Goal: Information Seeking & Learning: Learn about a topic

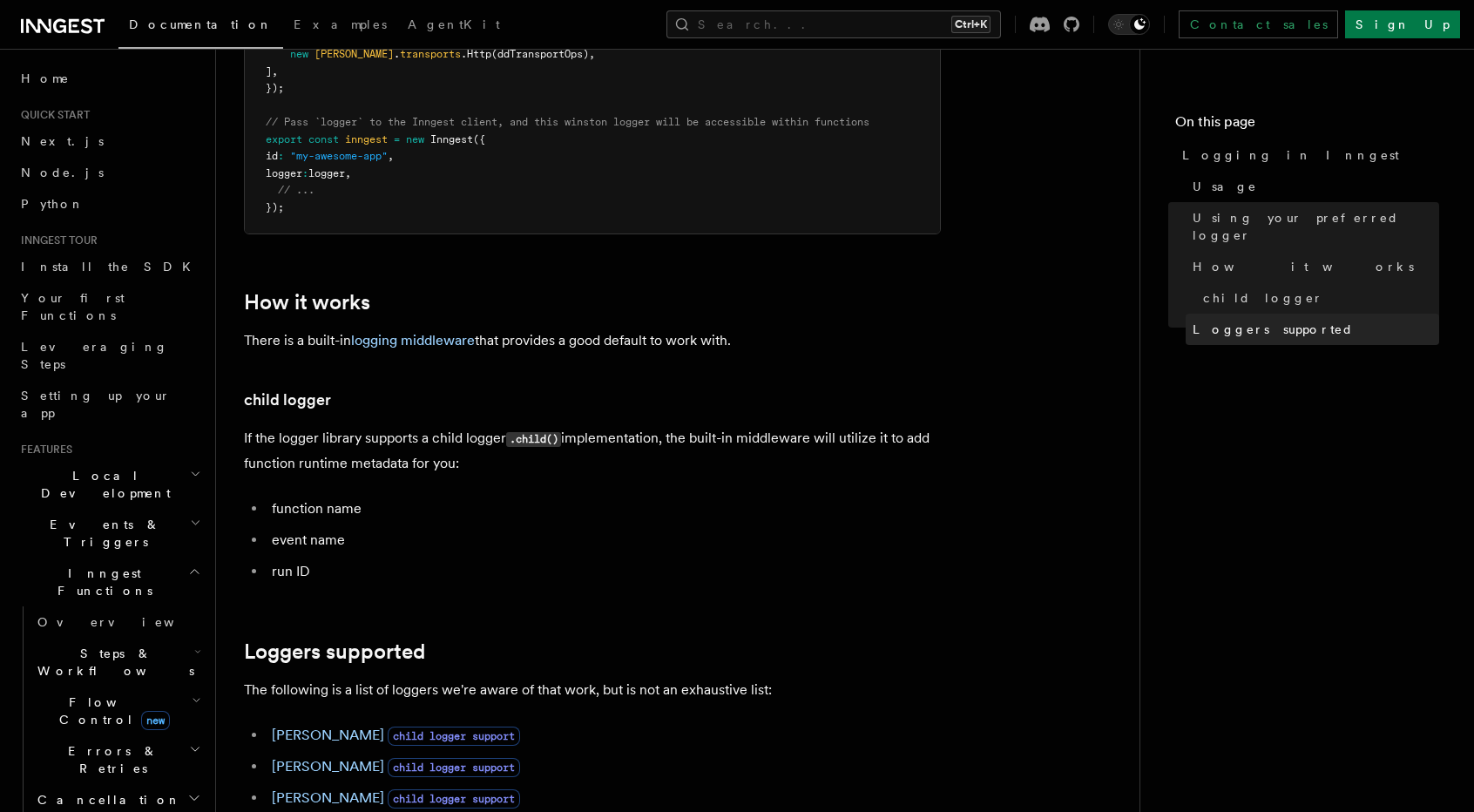
click at [1213, 321] on span "Loggers supported" at bounding box center [1273, 330] width 161 height 18
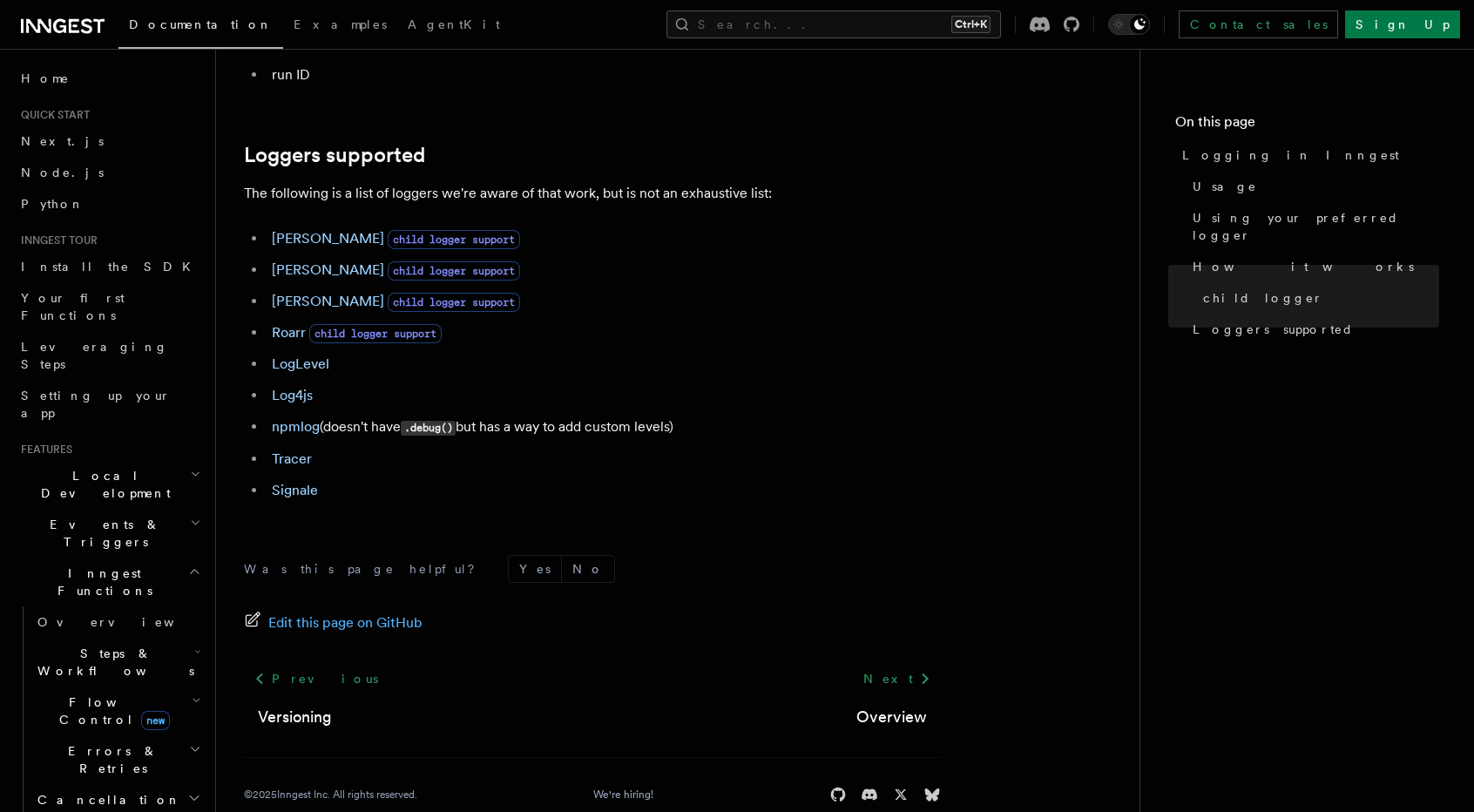
scroll to position [2381, 0]
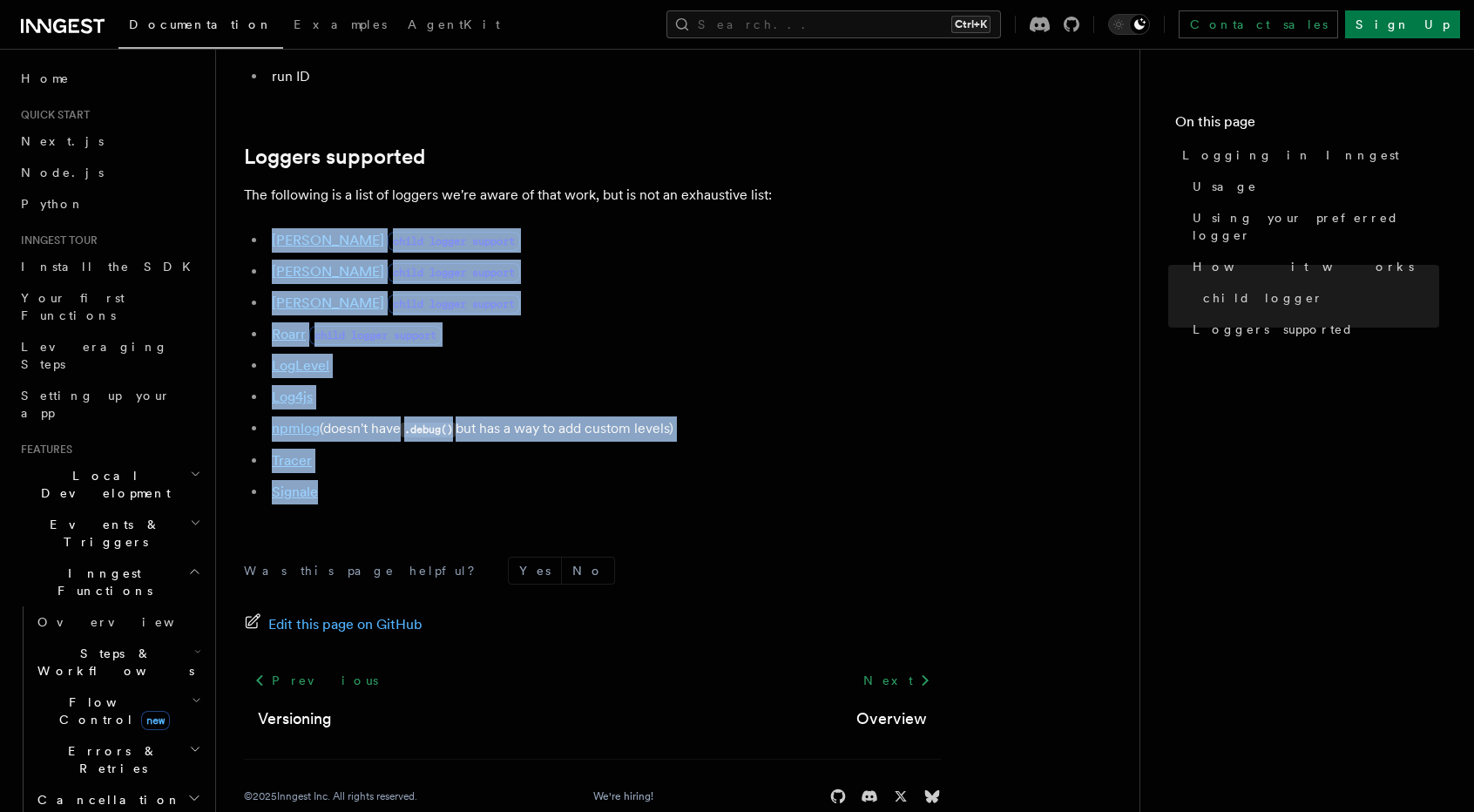
drag, startPoint x: 329, startPoint y: 502, endPoint x: 253, endPoint y: 247, distance: 266.1
click at [253, 247] on ul "Winston child logger support Pino child logger support Bunyan child logger supp…" at bounding box center [593, 366] width 697 height 276
copy ul "Winston child logger support Pino child logger support Bunyan child logger supp…"
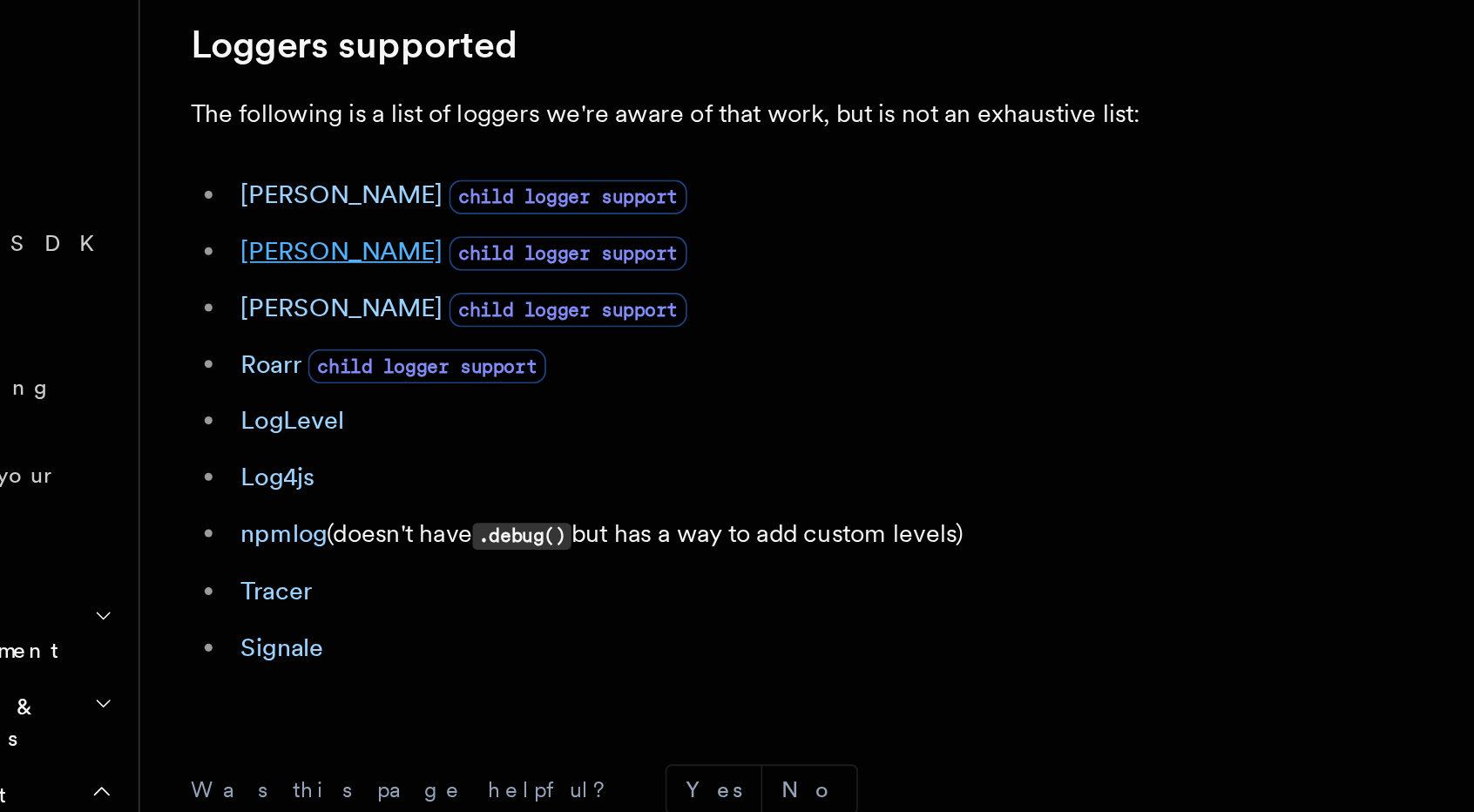
click at [287, 280] on link "Pino" at bounding box center [328, 271] width 112 height 17
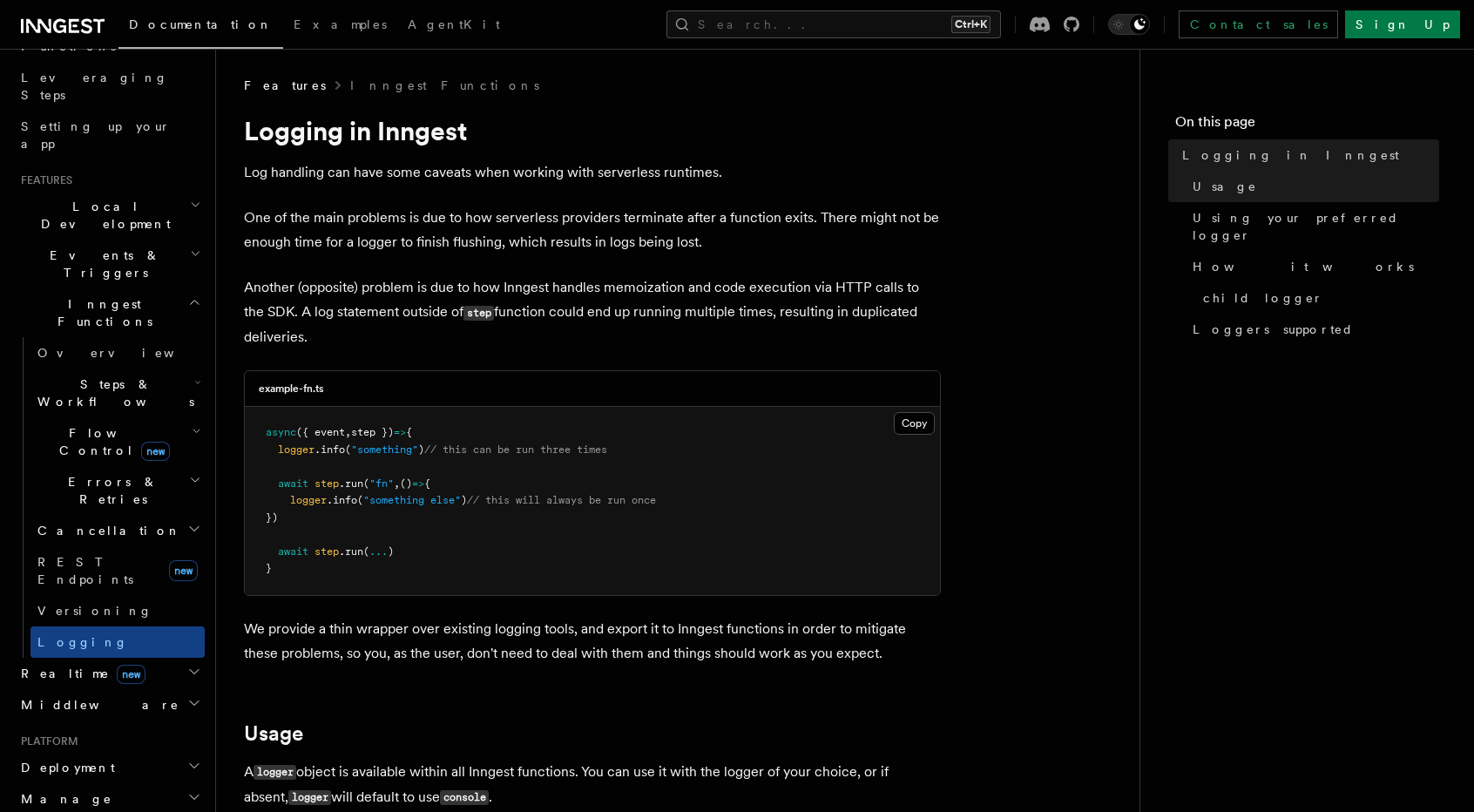
scroll to position [270, 0]
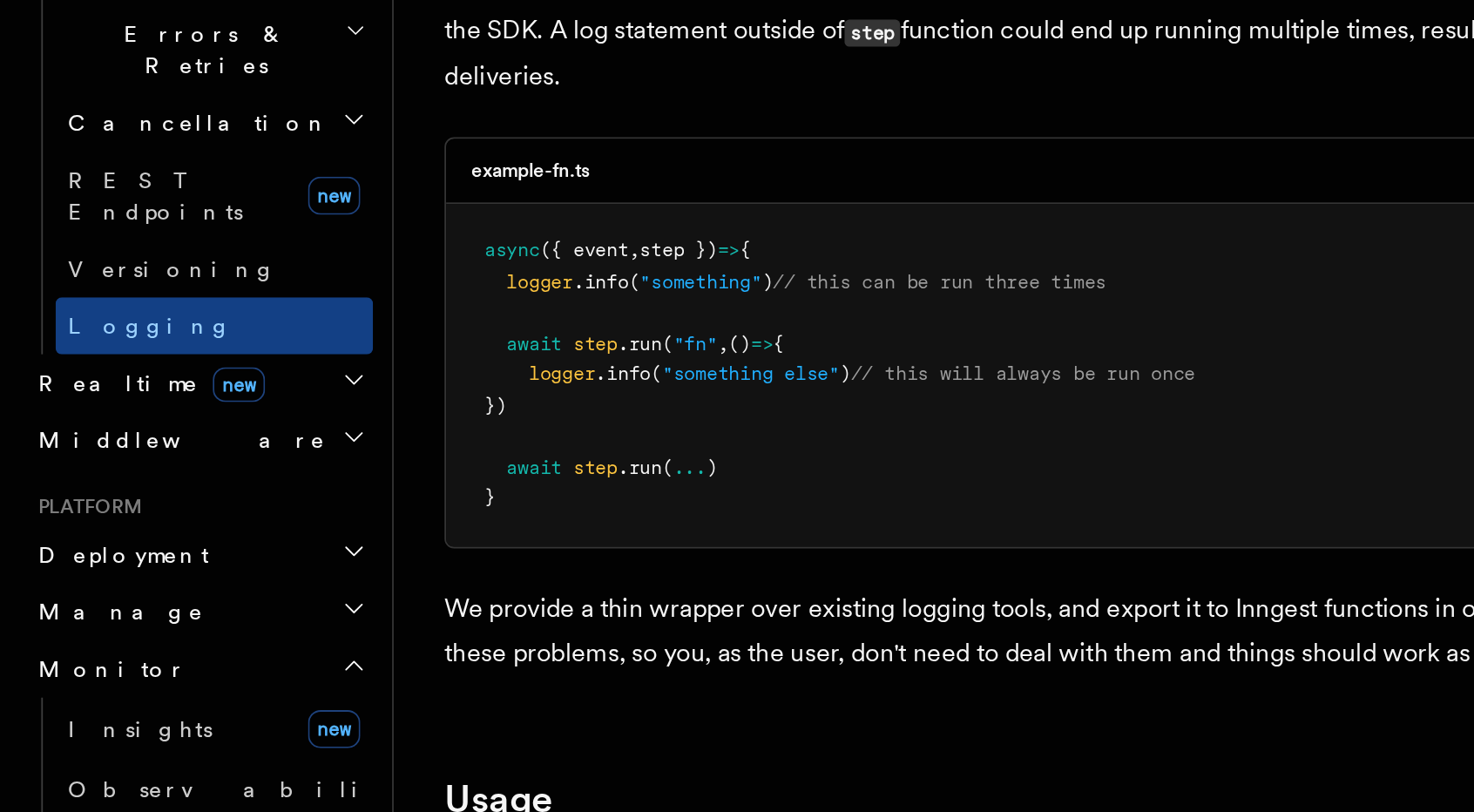
scroll to position [465, 0]
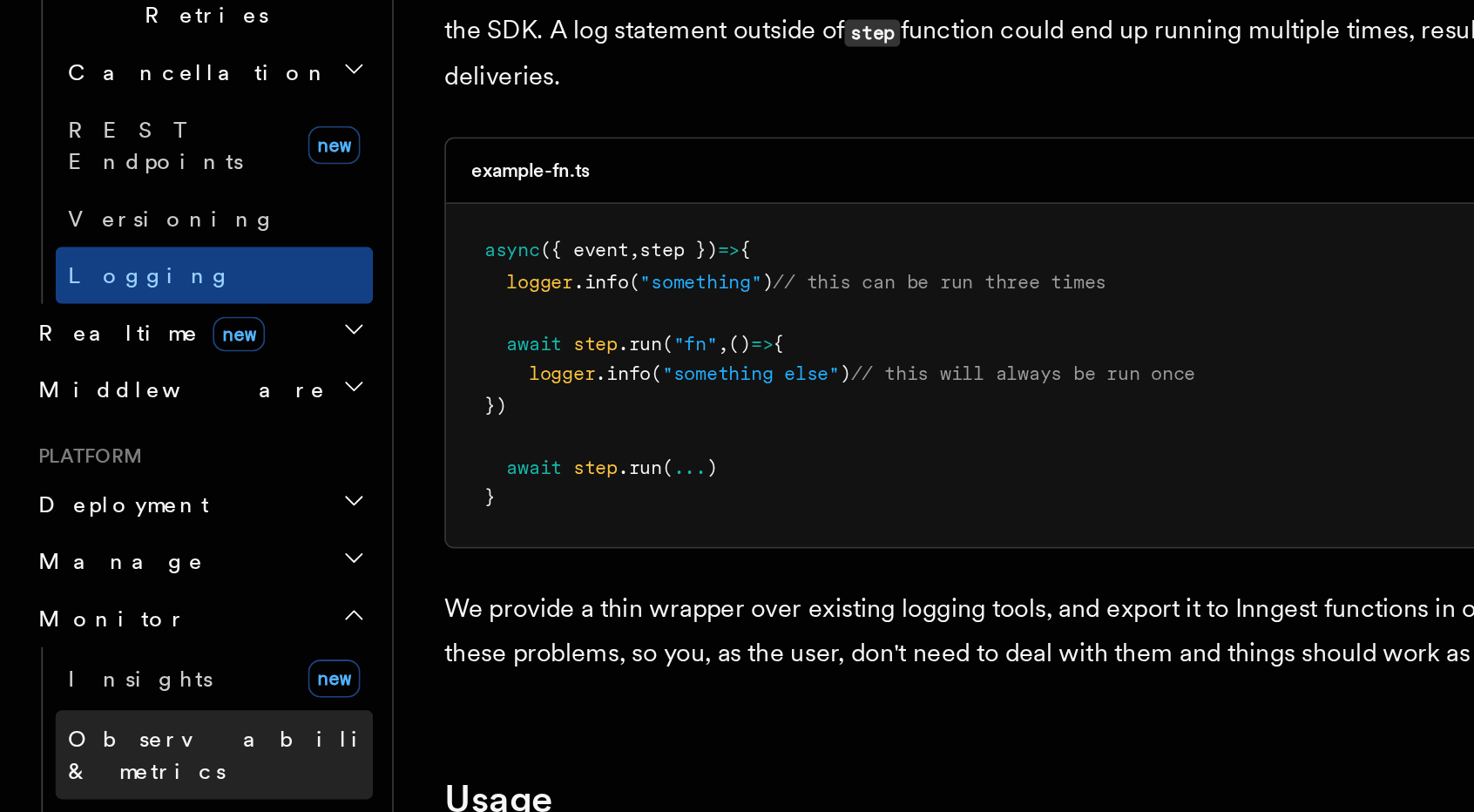
click at [117, 693] on span "Observability & metrics" at bounding box center [127, 709] width 179 height 31
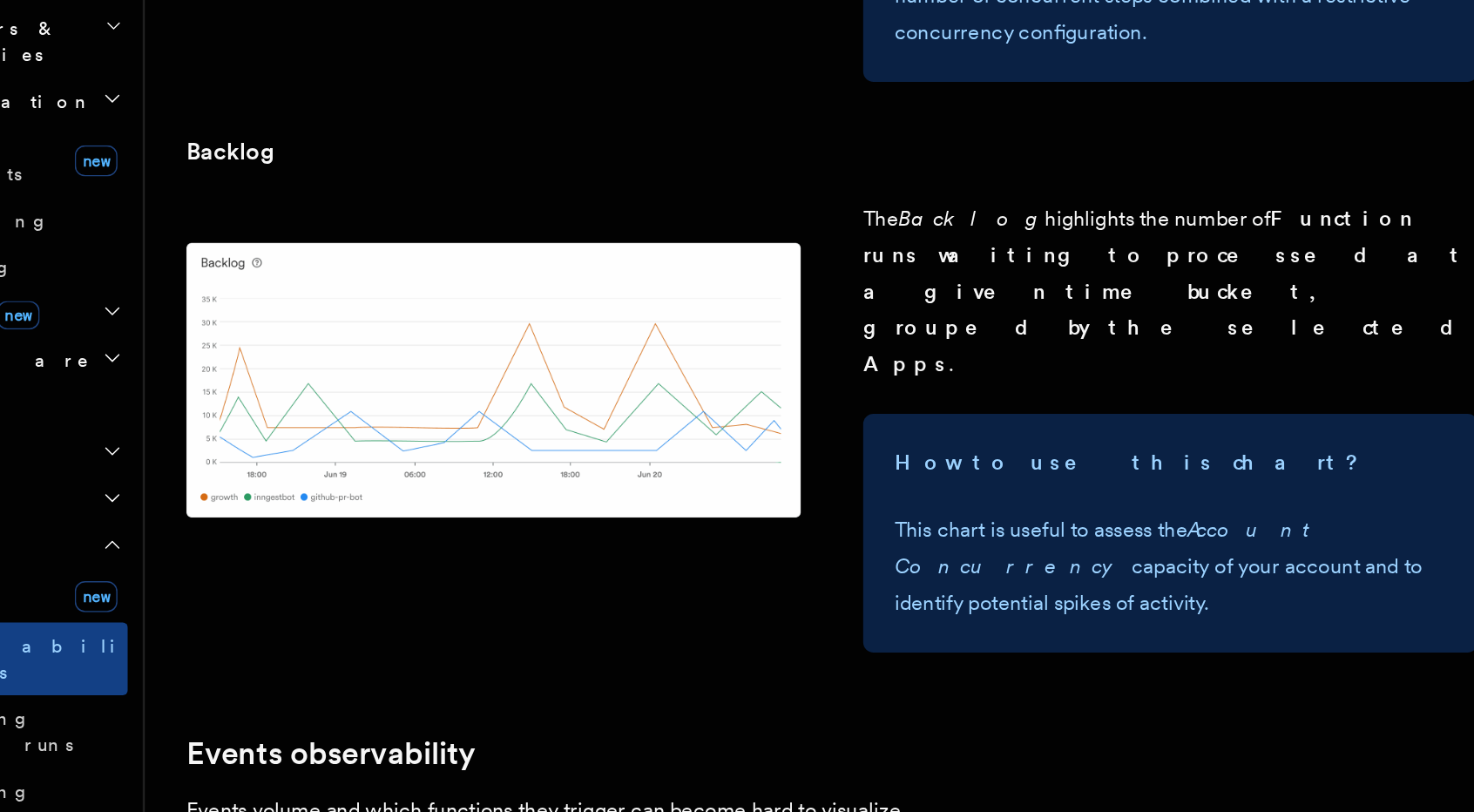
scroll to position [3221, 0]
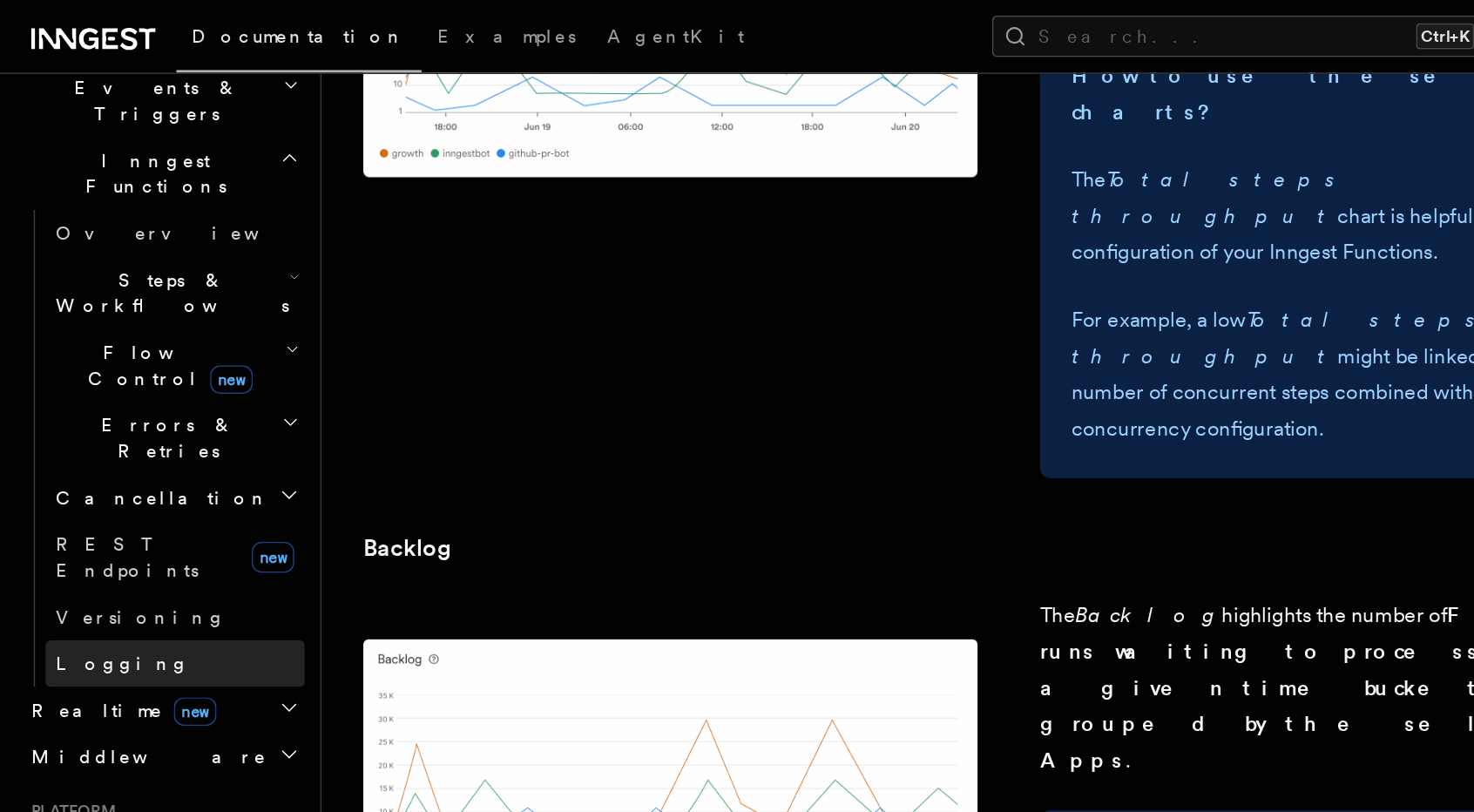
click at [60, 439] on span "Logging" at bounding box center [83, 447] width 91 height 14
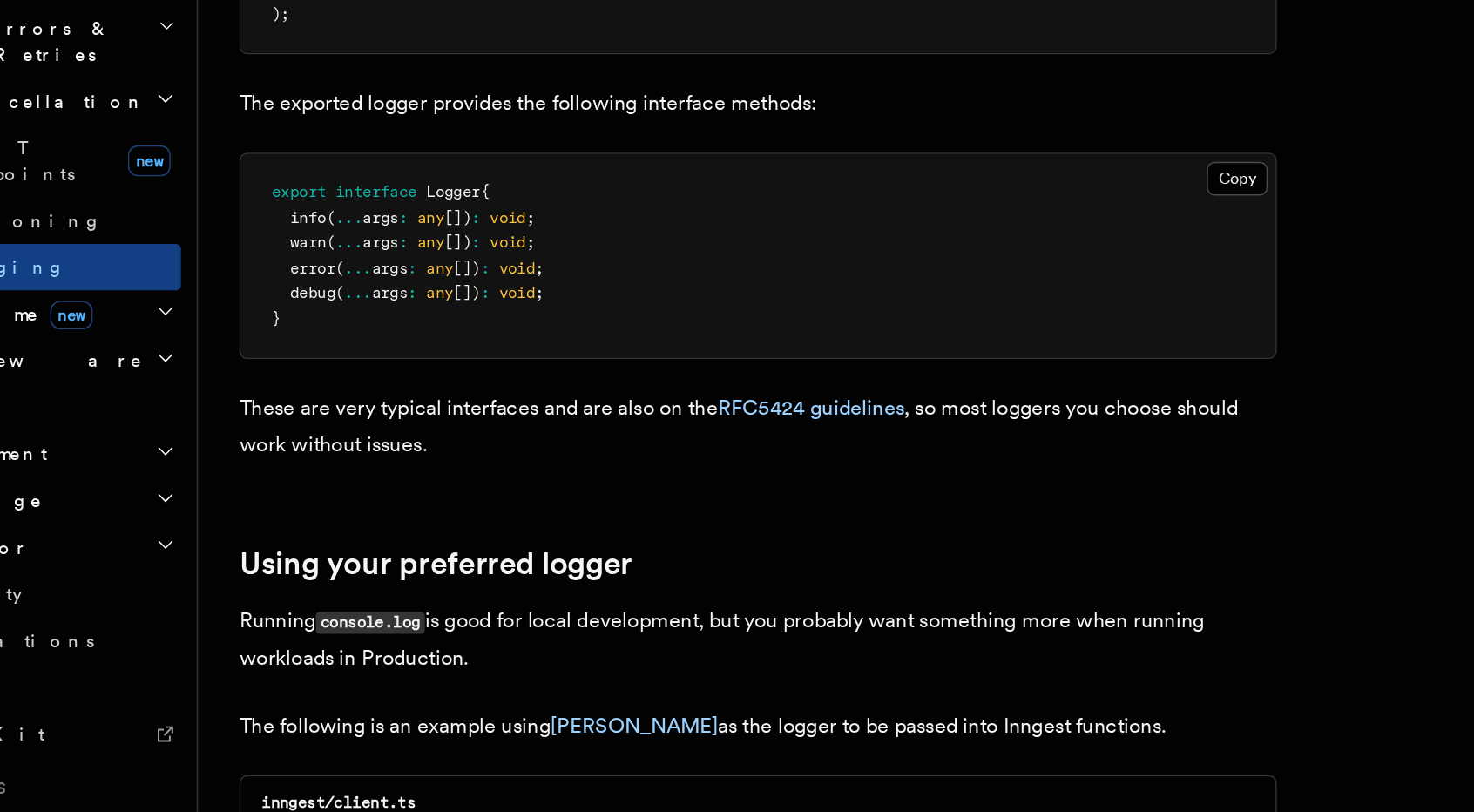
scroll to position [783, 0]
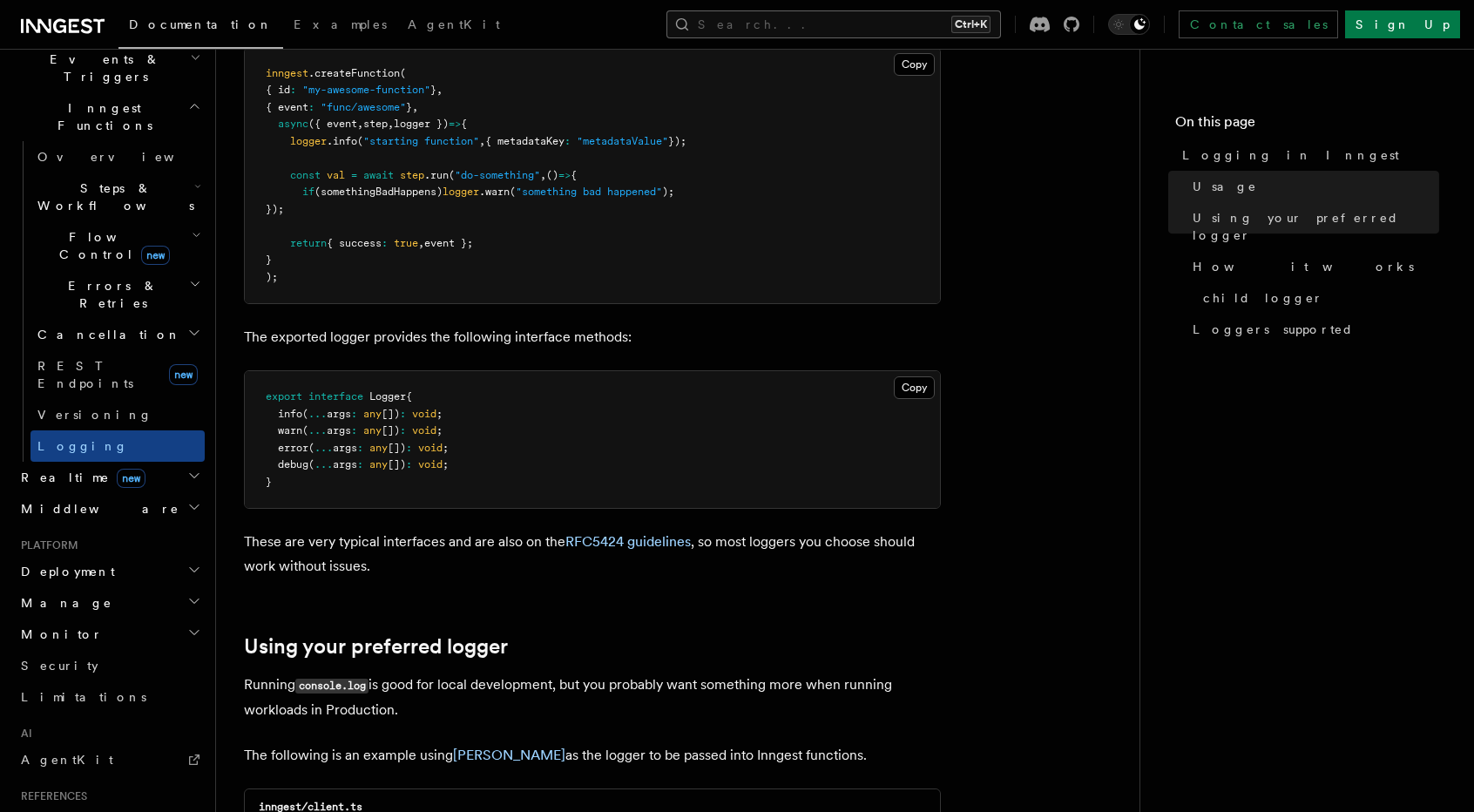
click at [828, 30] on button "Search... Ctrl+K" at bounding box center [834, 24] width 334 height 28
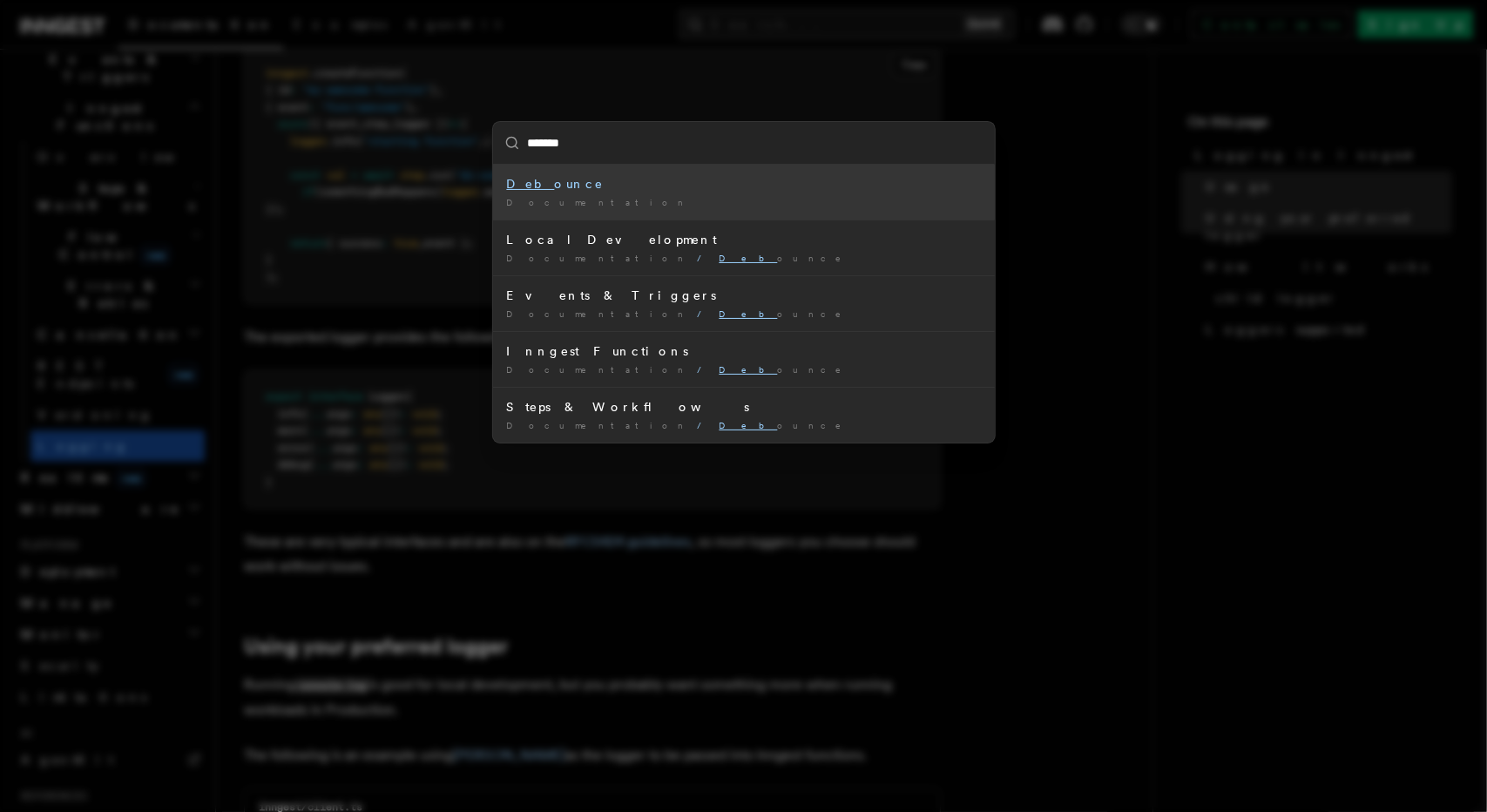
type input "********"
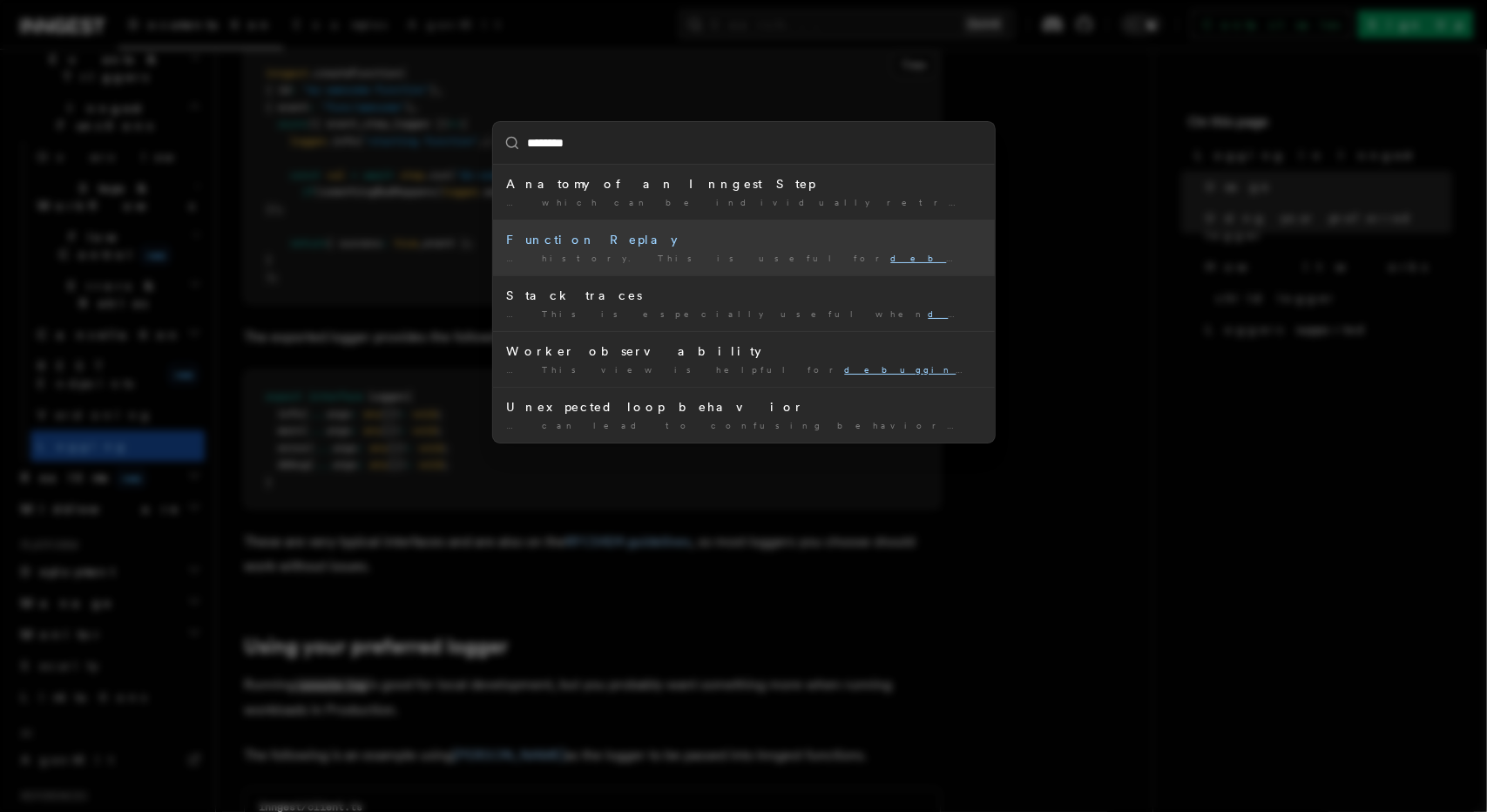
click at [754, 262] on div "… history. This is useful for debuggin g and correcting errors without …" at bounding box center [744, 258] width 474 height 13
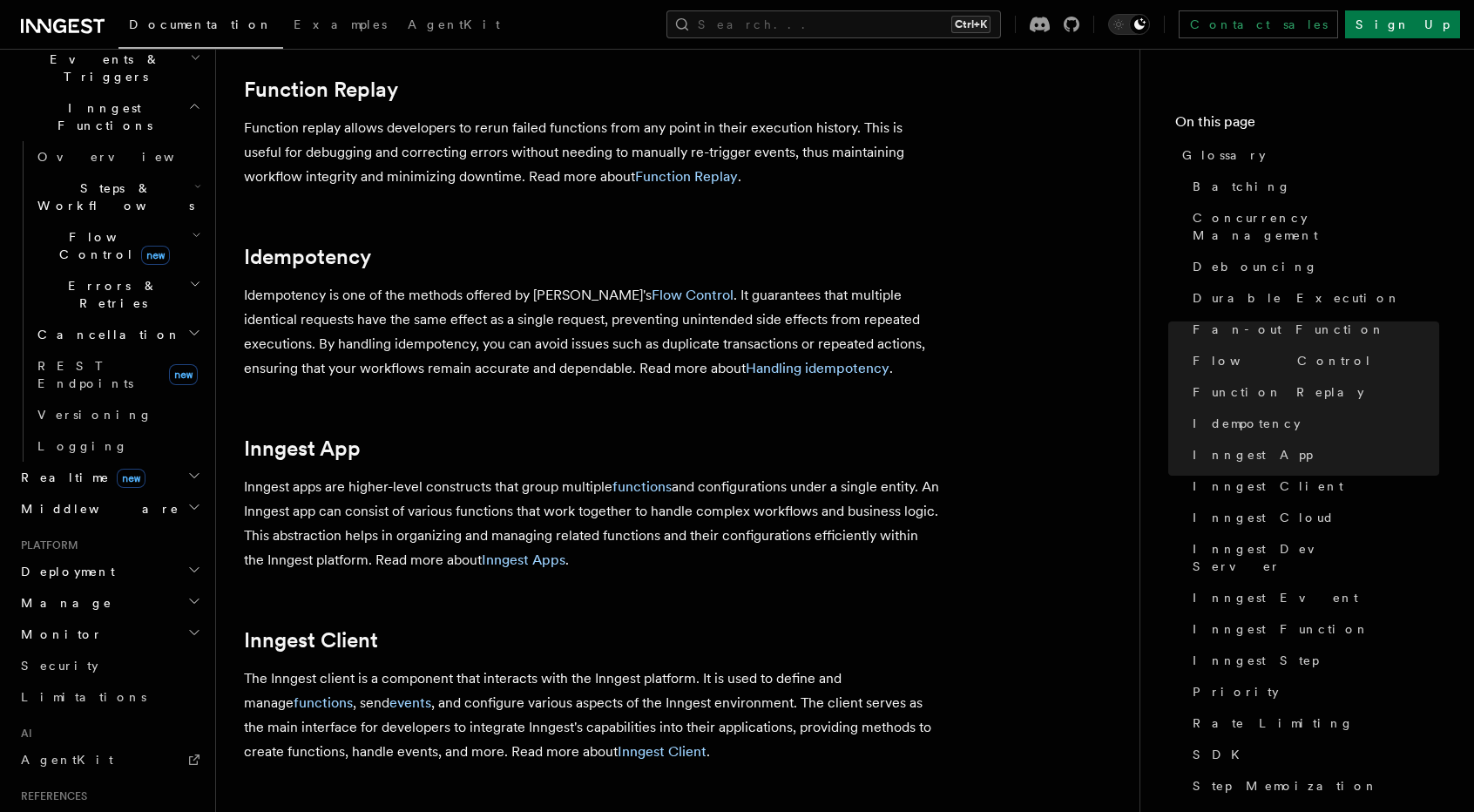
scroll to position [1411, 0]
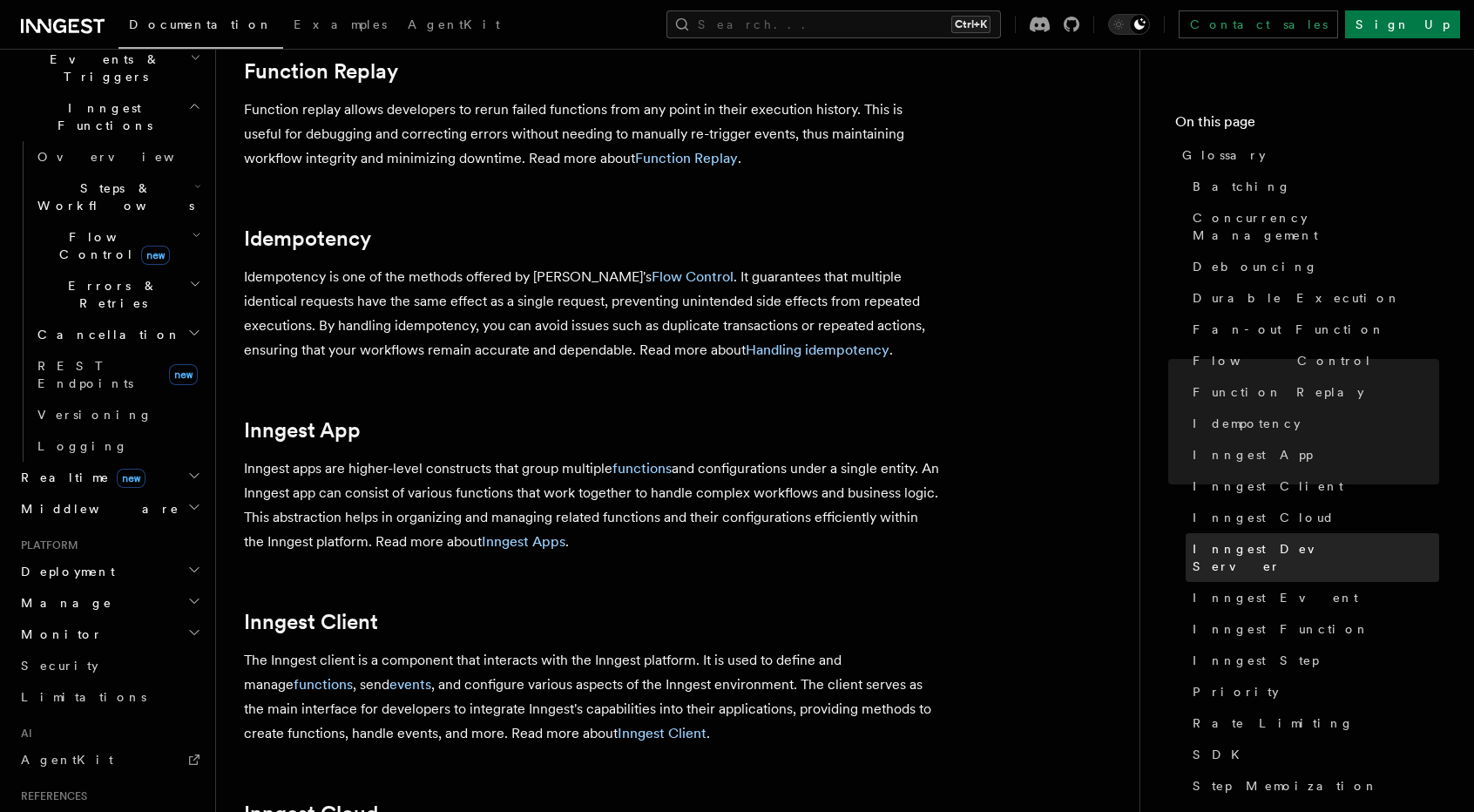
click at [1198, 540] on span "Inngest Dev Server" at bounding box center [1316, 557] width 247 height 35
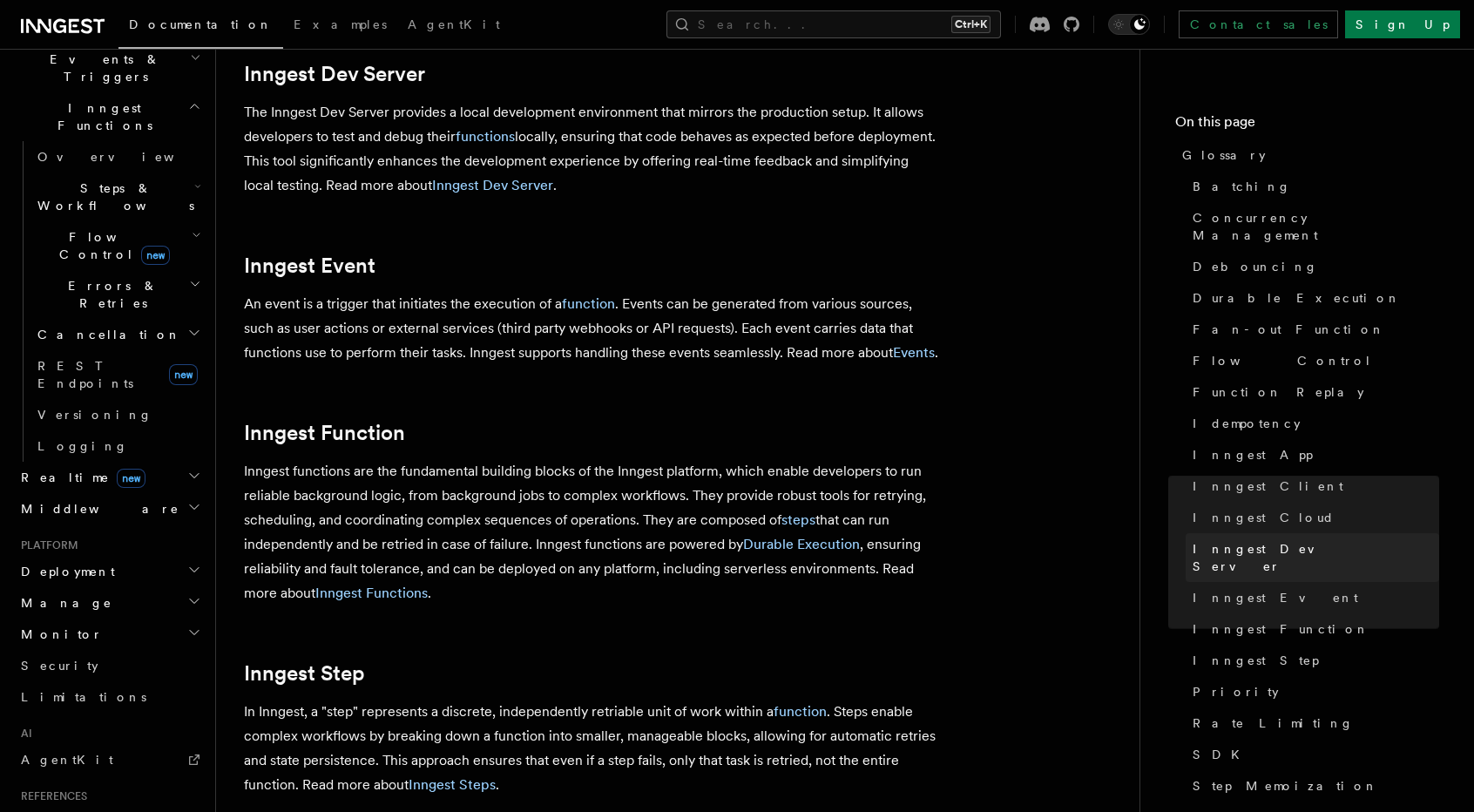
scroll to position [2345, 0]
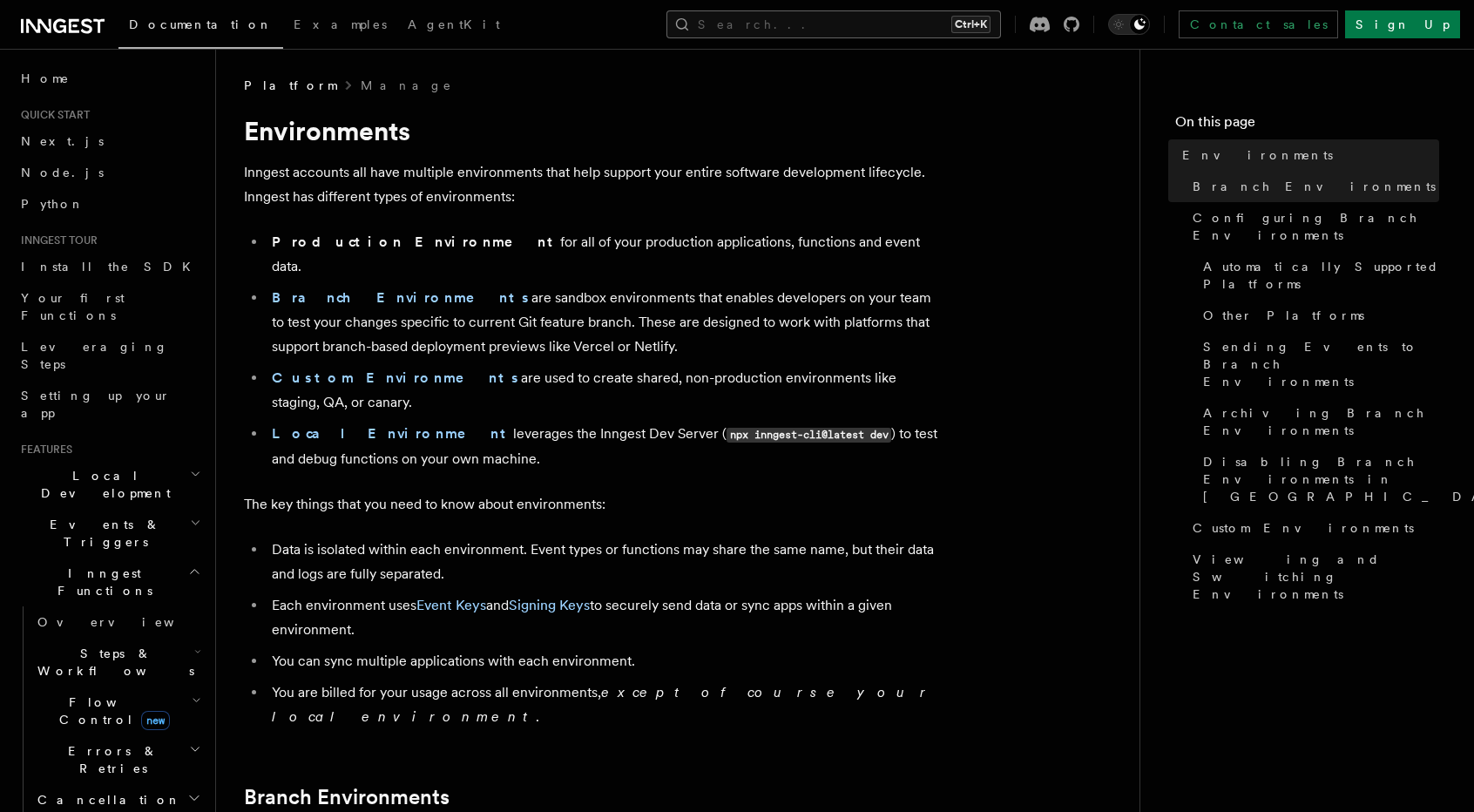
click at [871, 32] on button "Search... Ctrl+K" at bounding box center [834, 24] width 334 height 28
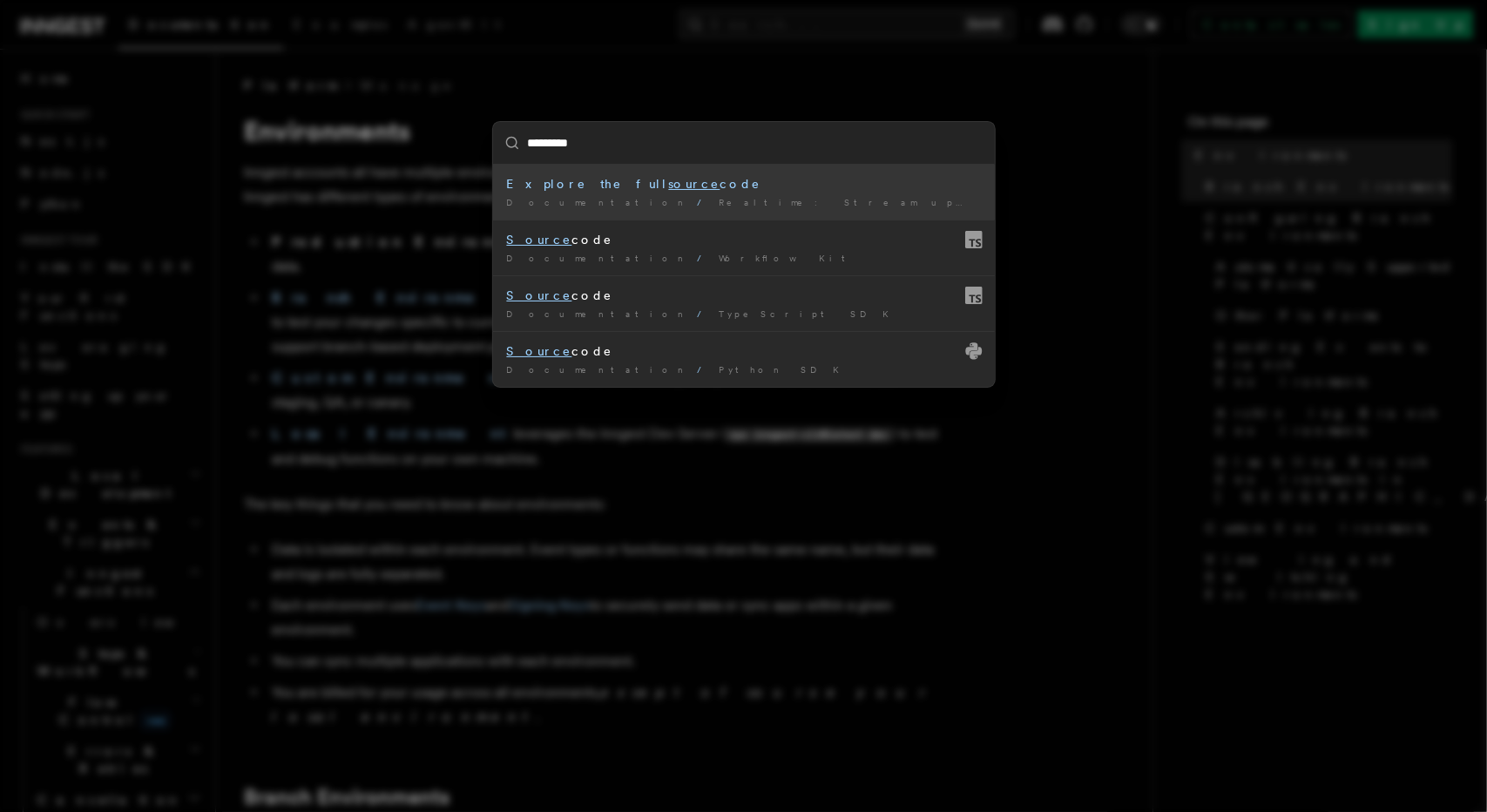
type input "**********"
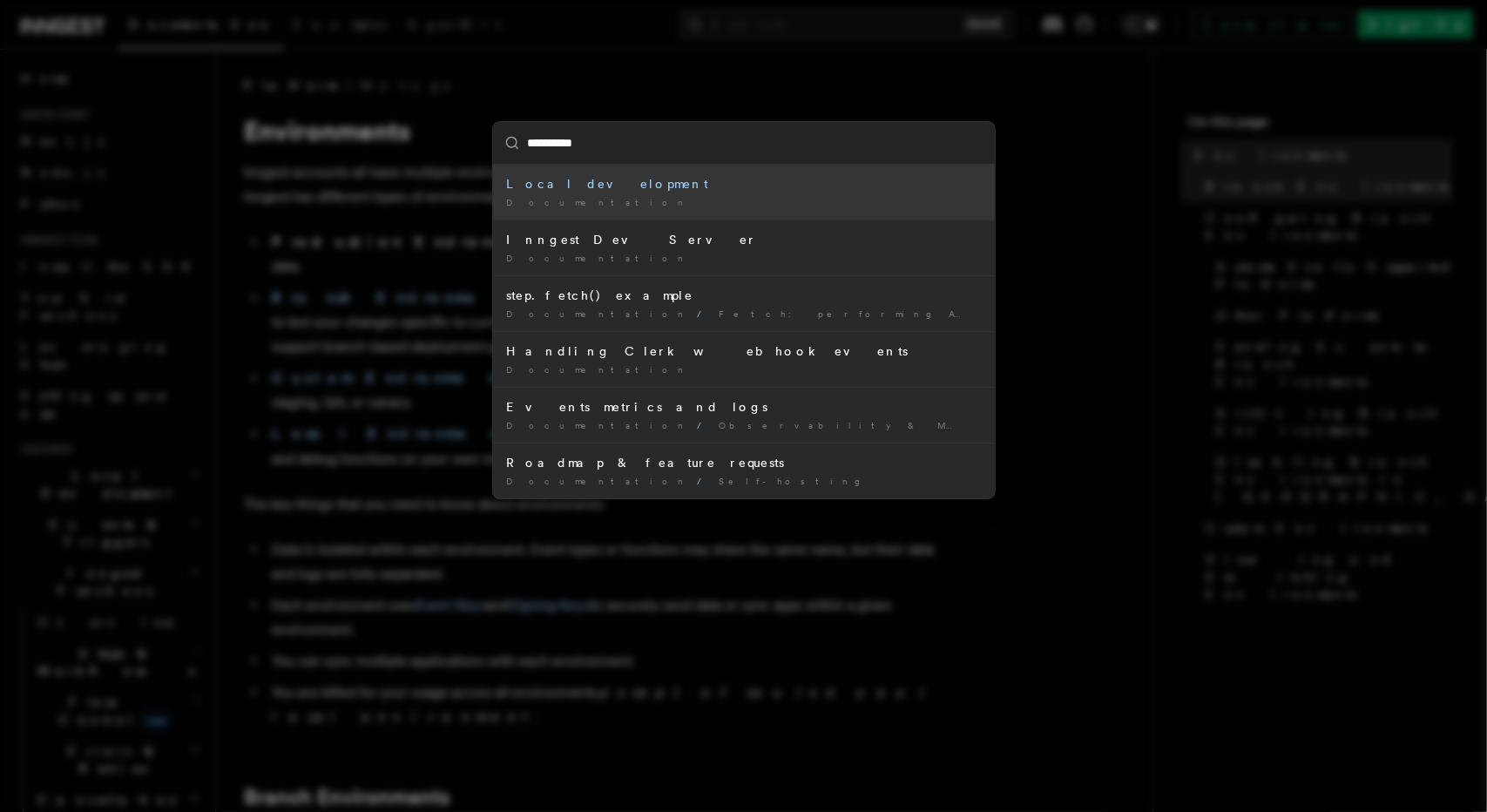
click at [699, 194] on li "Local development Documentation /" at bounding box center [744, 193] width 502 height 55
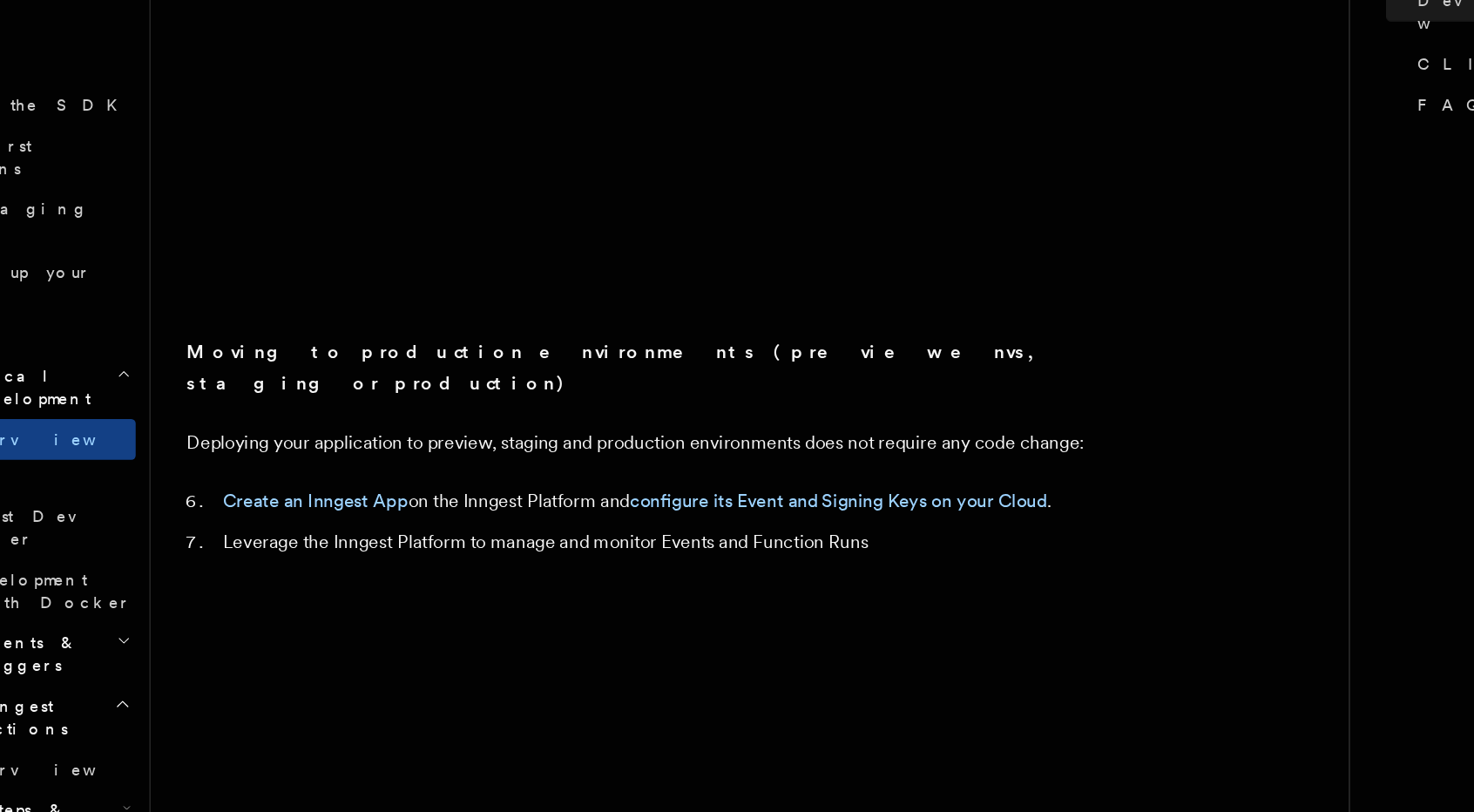
scroll to position [1312, 0]
